Goal: Task Accomplishment & Management: Complete application form

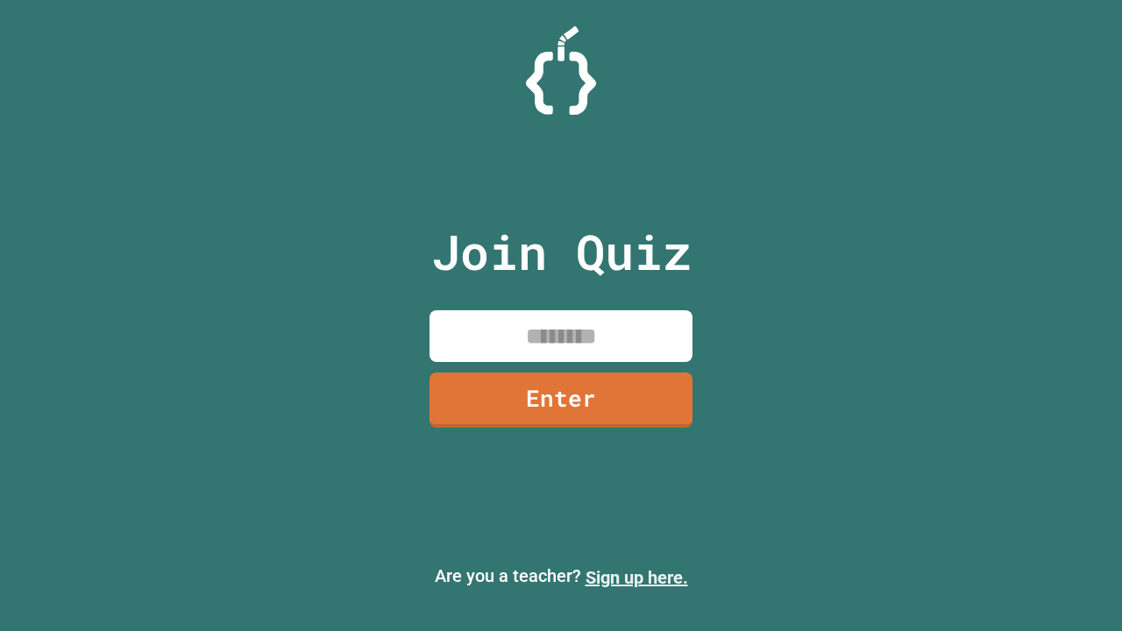
click at [636, 578] on link "Sign up here." at bounding box center [637, 577] width 103 height 21
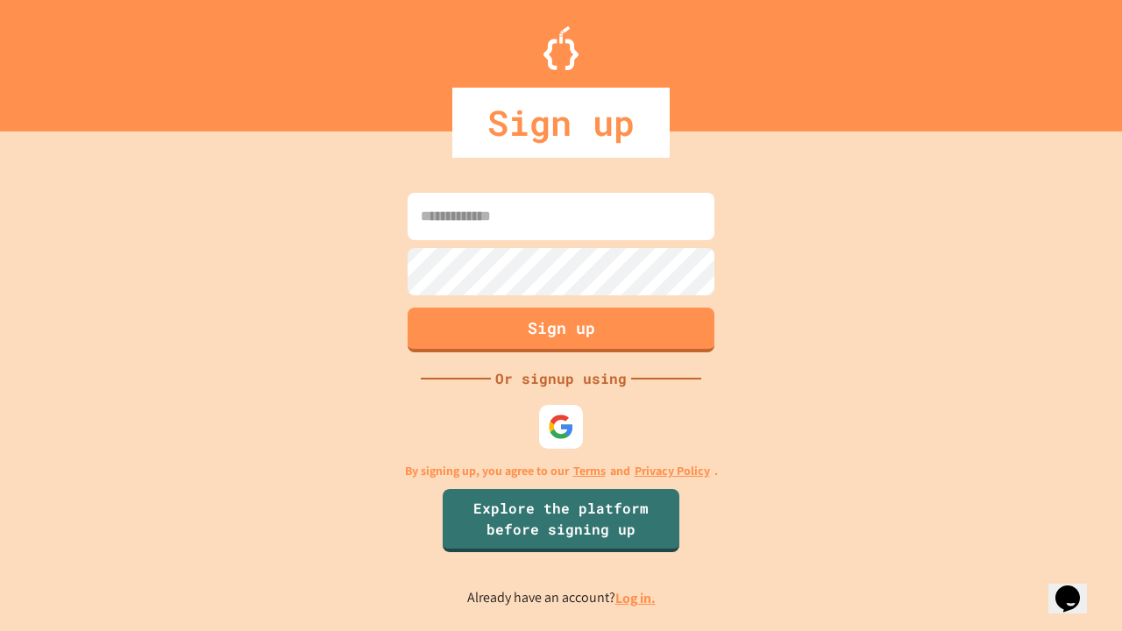
click at [636, 598] on link "Log in." at bounding box center [635, 598] width 40 height 18
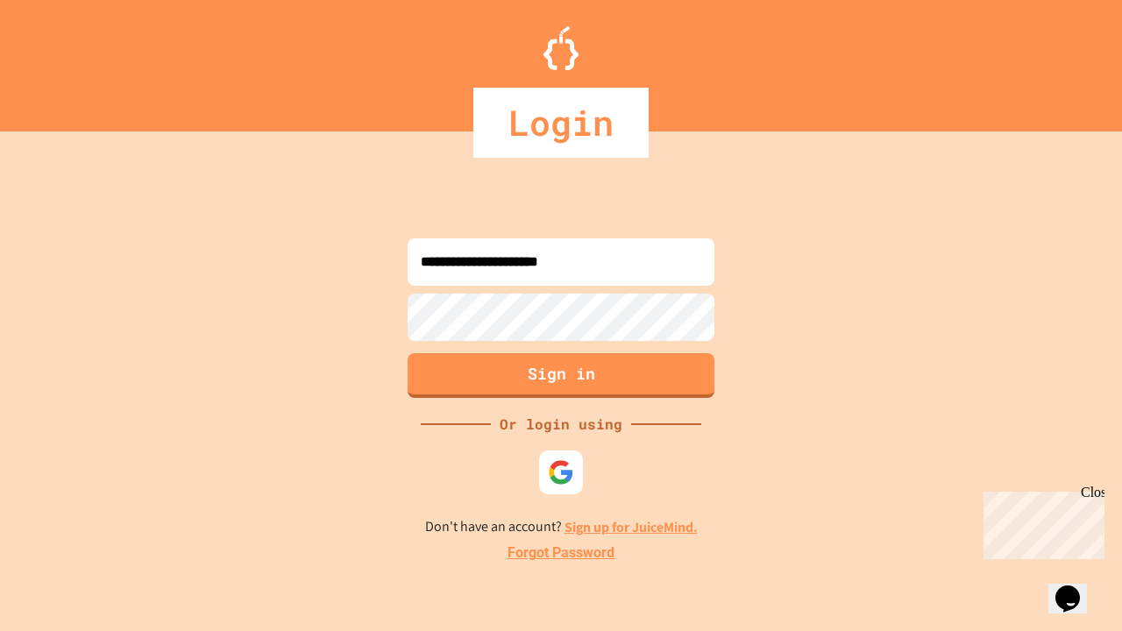
type input "**********"
